Goal: Transaction & Acquisition: Purchase product/service

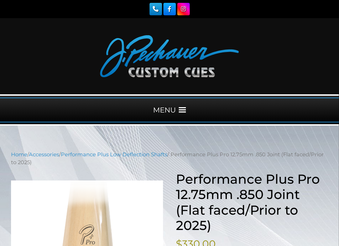
click at [161, 101] on div "MENU" at bounding box center [169, 109] width 339 height 25
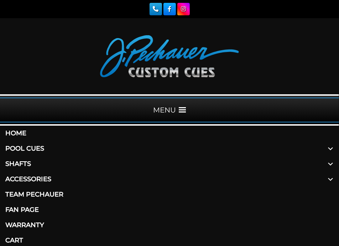
click at [86, 147] on link "Pool Cues" at bounding box center [169, 148] width 339 height 15
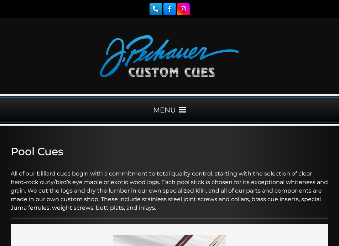
click at [176, 101] on div "MENU" at bounding box center [169, 109] width 339 height 25
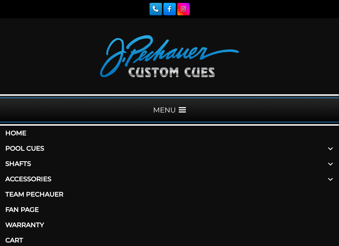
click at [28, 149] on link "Pool Cues" at bounding box center [169, 148] width 339 height 15
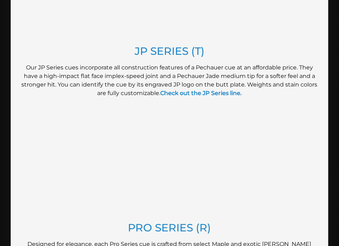
scroll to position [711, 0]
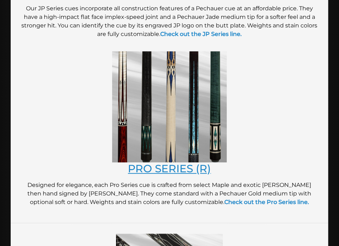
click at [182, 165] on link "PRO SERIES (R)" at bounding box center [169, 168] width 83 height 13
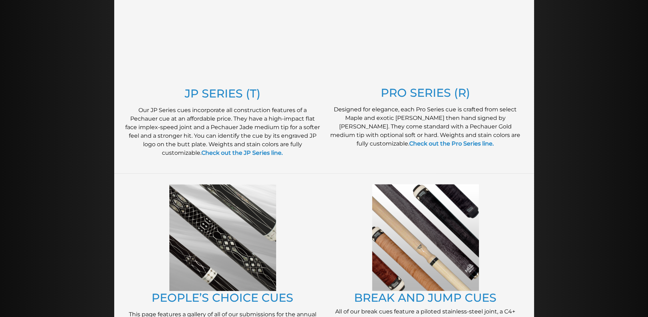
scroll to position [356, 0]
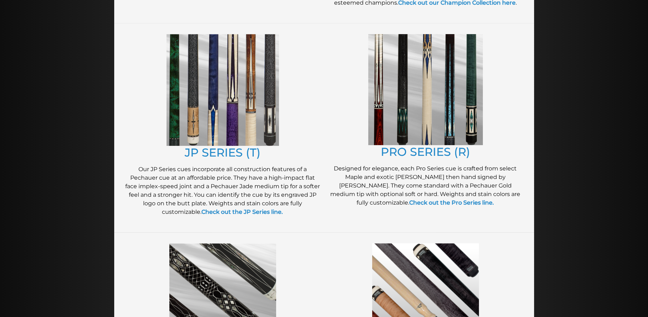
click at [237, 159] on div "JP SERIES (T) Our JP Series cues incorporate all construction features of a Pec…" at bounding box center [222, 128] width 203 height 195
click at [233, 149] on link "JP SERIES (T)" at bounding box center [223, 152] width 76 height 14
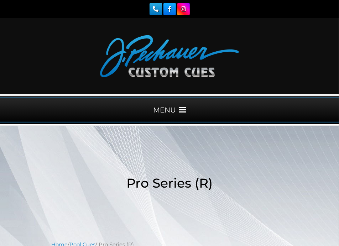
scroll to position [237, 0]
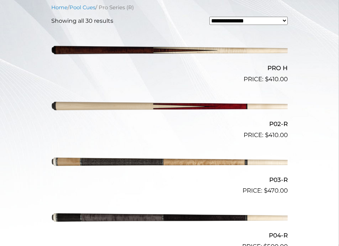
click at [160, 105] on img at bounding box center [169, 106] width 236 height 39
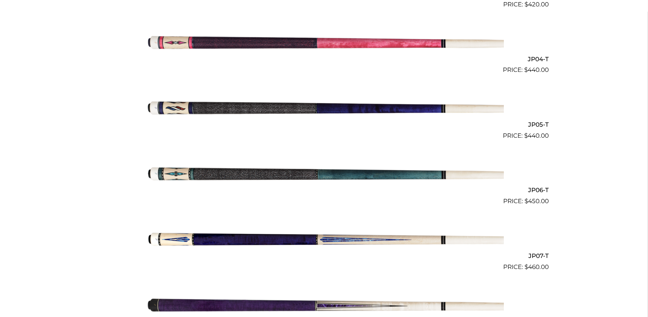
scroll to position [474, 0]
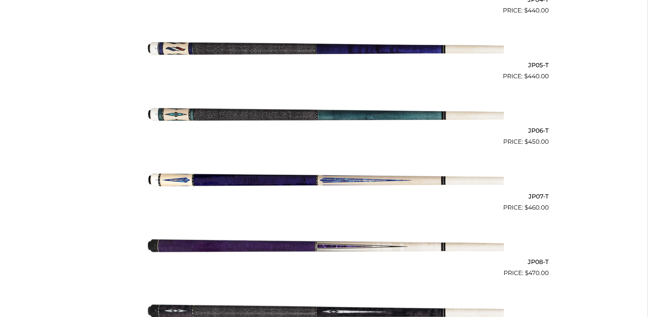
click at [404, 180] on img at bounding box center [323, 179] width 359 height 60
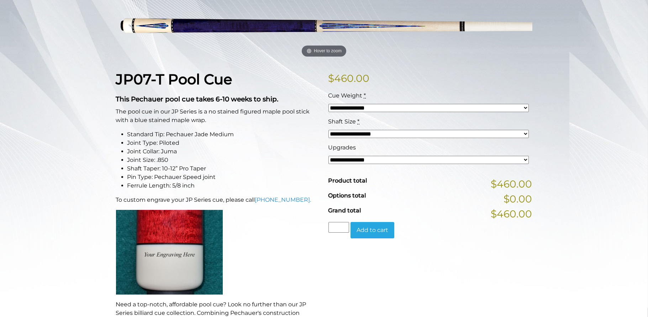
scroll to position [59, 0]
